Goal: Transaction & Acquisition: Purchase product/service

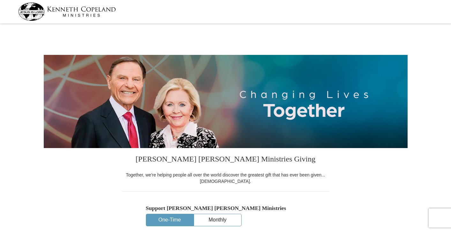
select select "TN"
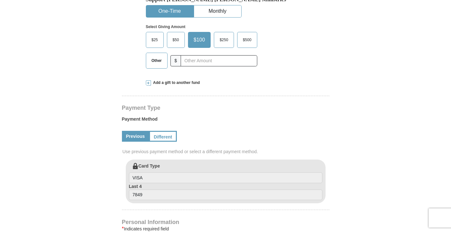
scroll to position [208, 0]
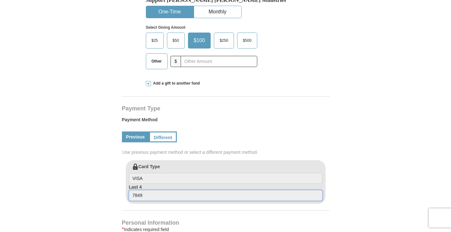
click at [220, 200] on input "7849" at bounding box center [225, 195] width 193 height 11
click at [220, 198] on input "7849" at bounding box center [225, 195] width 193 height 11
click at [208, 196] on input "7849" at bounding box center [225, 195] width 193 height 11
click at [218, 137] on div "Previous Different" at bounding box center [225, 137] width 207 height 22
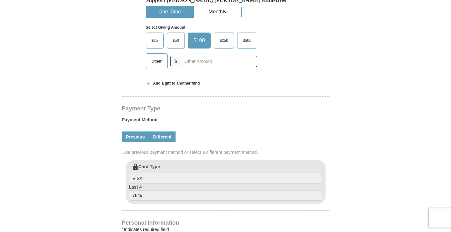
click at [159, 140] on link "Different" at bounding box center [162, 136] width 27 height 11
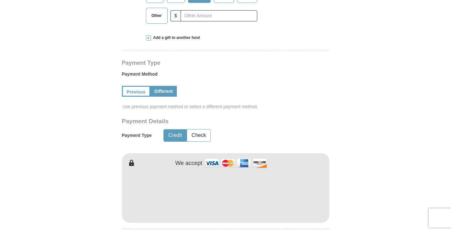
scroll to position [256, 0]
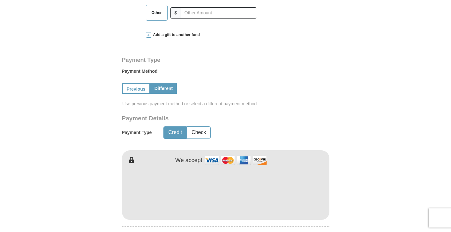
click at [336, 175] on form "[PERSON_NAME] [PERSON_NAME] Ministries Giving Together, we're helping people al…" at bounding box center [226, 144] width 364 height 751
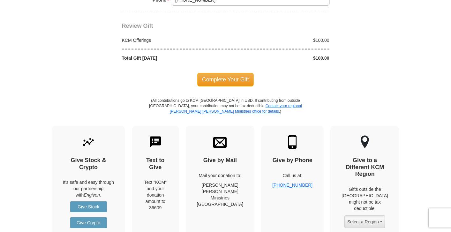
scroll to position [655, 0]
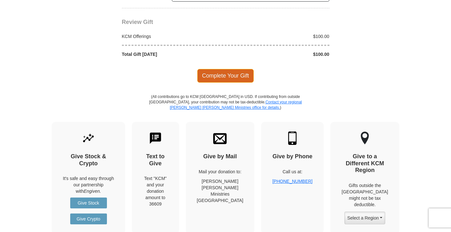
click at [225, 80] on span "Complete Your Gift" at bounding box center [225, 75] width 56 height 13
